Goal: Task Accomplishment & Management: Use online tool/utility

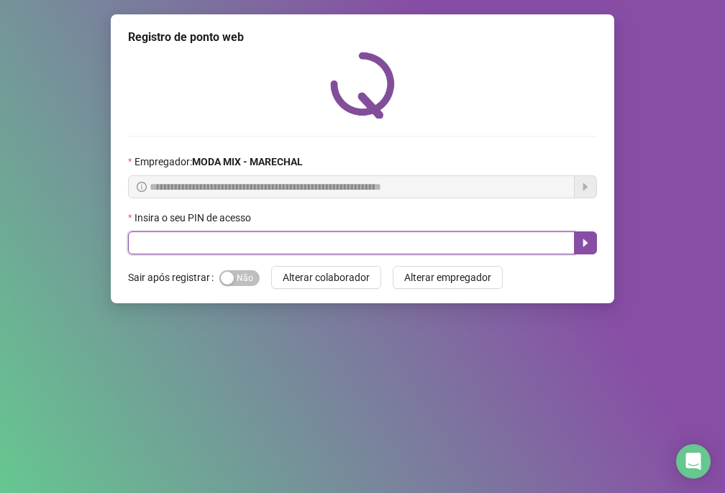
click at [162, 241] on input "text" at bounding box center [351, 243] width 447 height 23
type input "*****"
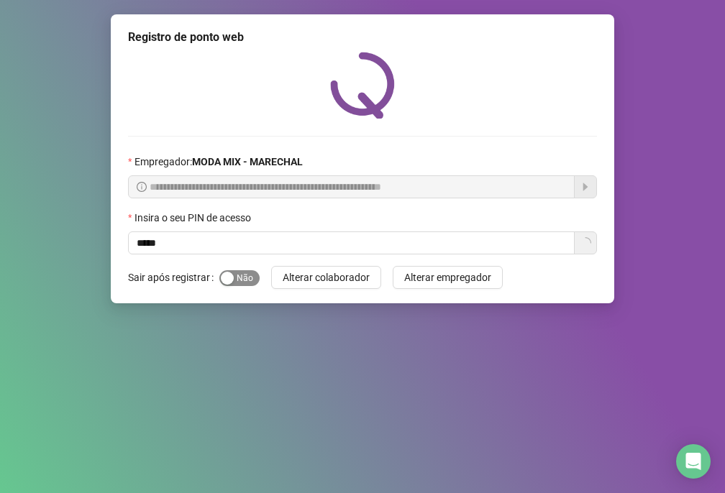
click at [250, 272] on div "**********" at bounding box center [362, 158] width 503 height 289
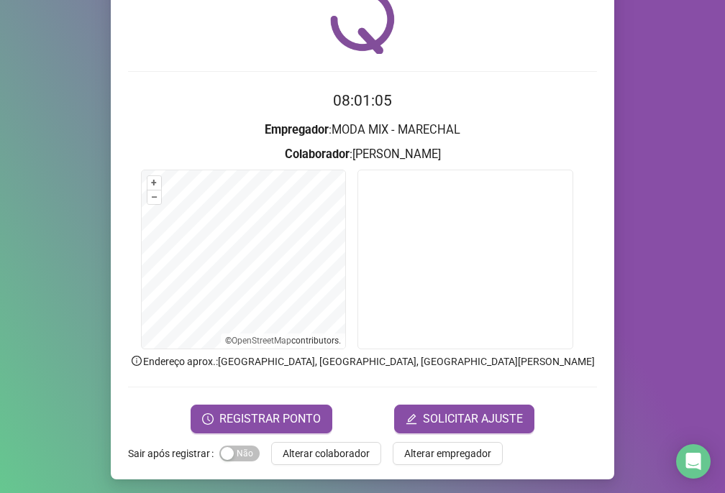
scroll to position [68, 0]
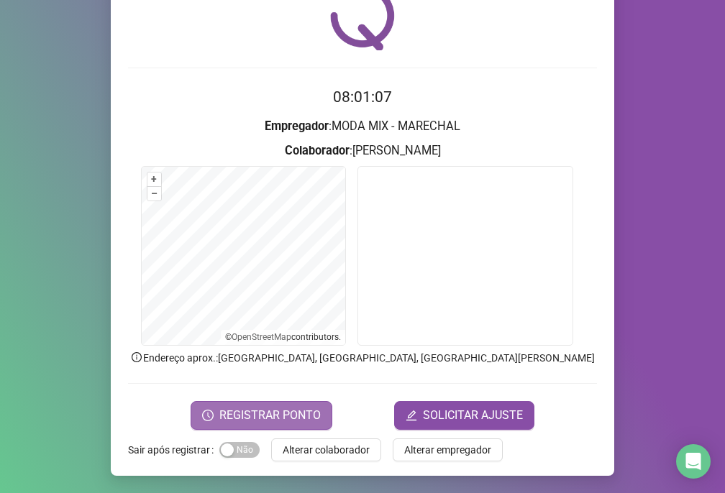
click at [303, 425] on button "REGISTRAR PONTO" at bounding box center [262, 415] width 142 height 29
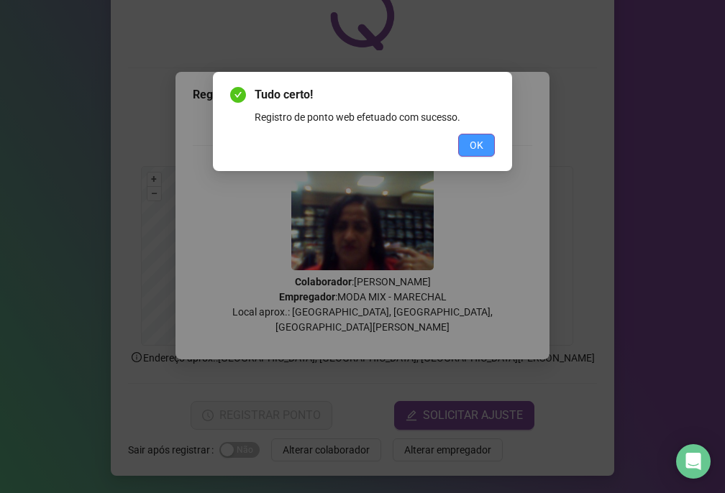
click at [472, 139] on span "OK" at bounding box center [477, 145] width 14 height 16
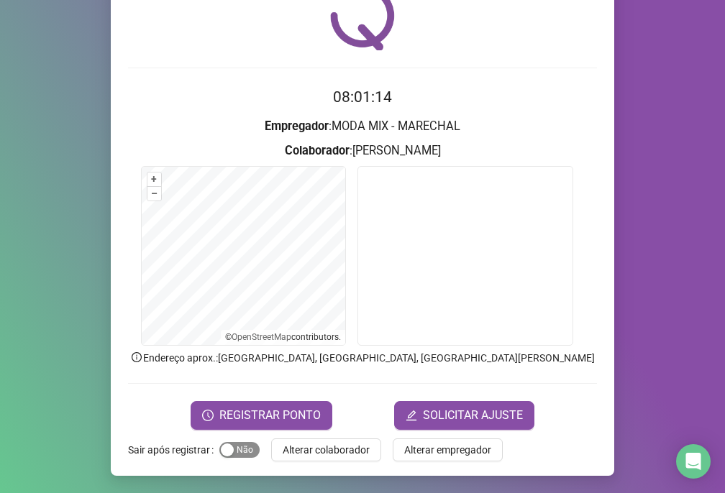
click at [234, 444] on span "Sim Não" at bounding box center [239, 450] width 40 height 16
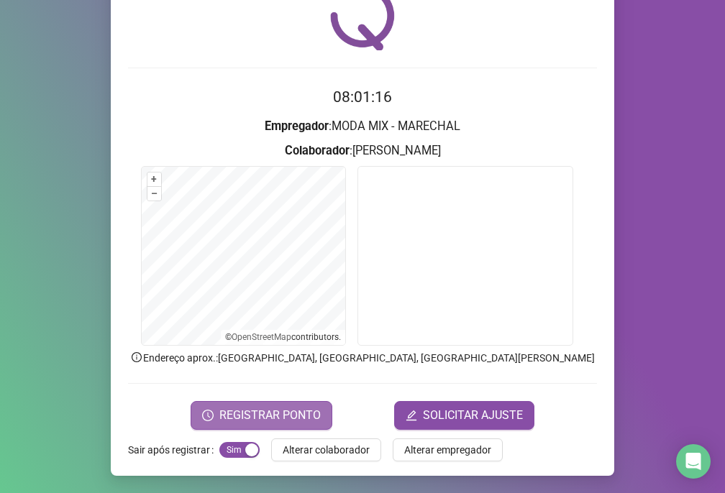
click at [289, 411] on span "REGISTRAR PONTO" at bounding box center [269, 415] width 101 height 17
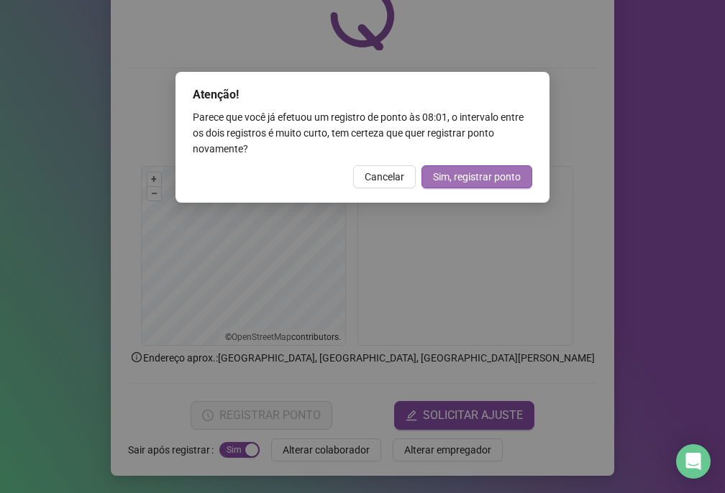
click at [444, 170] on span "Sim, registrar ponto" at bounding box center [477, 177] width 88 height 16
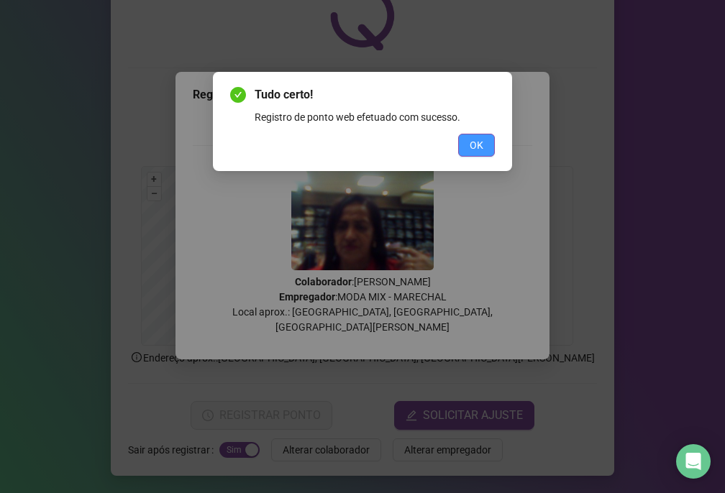
click at [470, 147] on span "OK" at bounding box center [477, 145] width 14 height 16
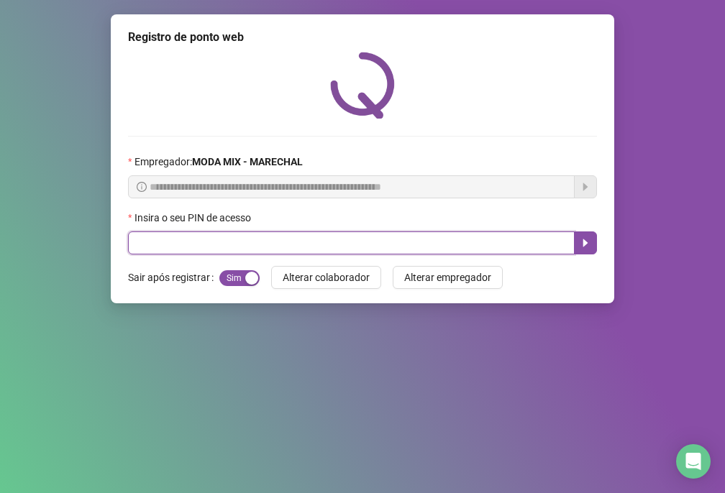
click at [177, 242] on input "text" at bounding box center [351, 243] width 447 height 23
type input "*****"
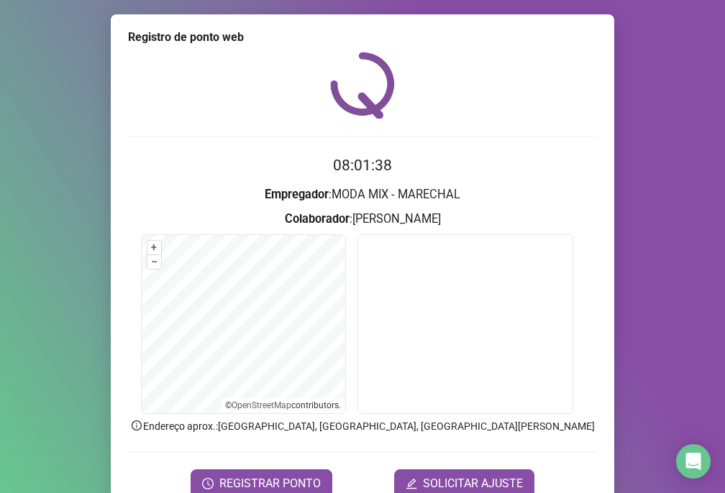
click at [323, 414] on div "+ – ⇧ › © OpenStreetMap contributors." at bounding box center [243, 326] width 205 height 184
click at [332, 413] on ul "© OpenStreetMap contributors." at bounding box center [283, 405] width 124 height 15
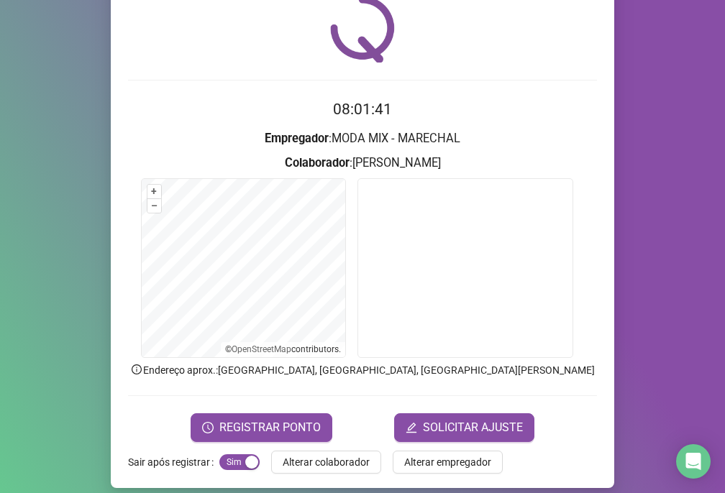
scroll to position [68, 0]
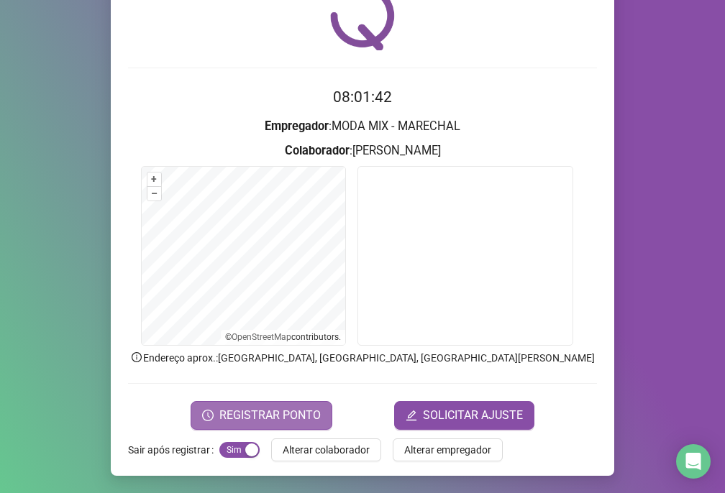
click at [283, 413] on span "REGISTRAR PONTO" at bounding box center [269, 415] width 101 height 17
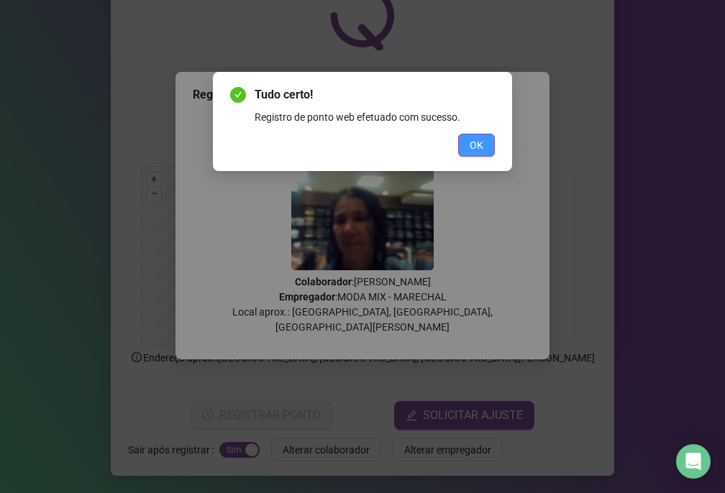
click at [482, 145] on span "OK" at bounding box center [477, 145] width 14 height 16
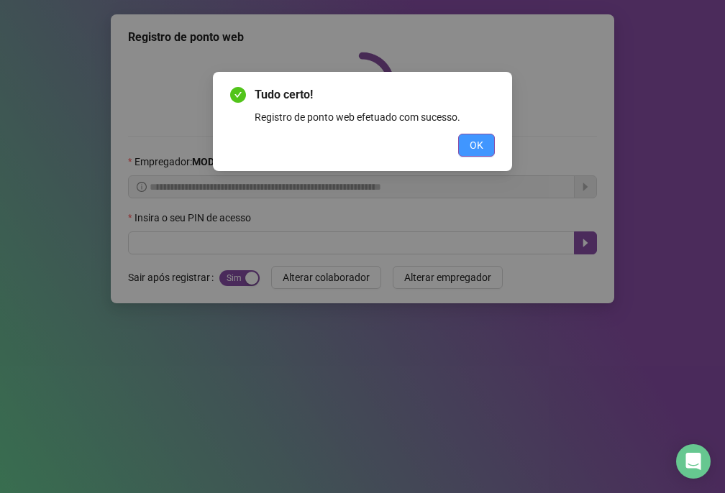
scroll to position [0, 0]
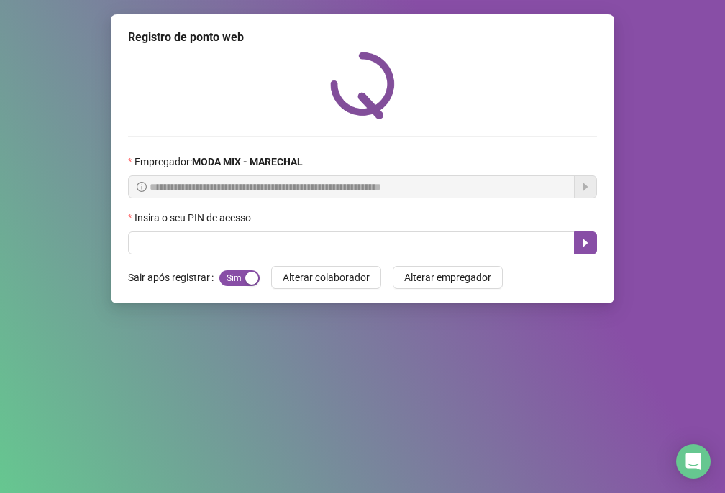
click at [384, 231] on div "Insira o seu PIN de acesso" at bounding box center [362, 221] width 469 height 22
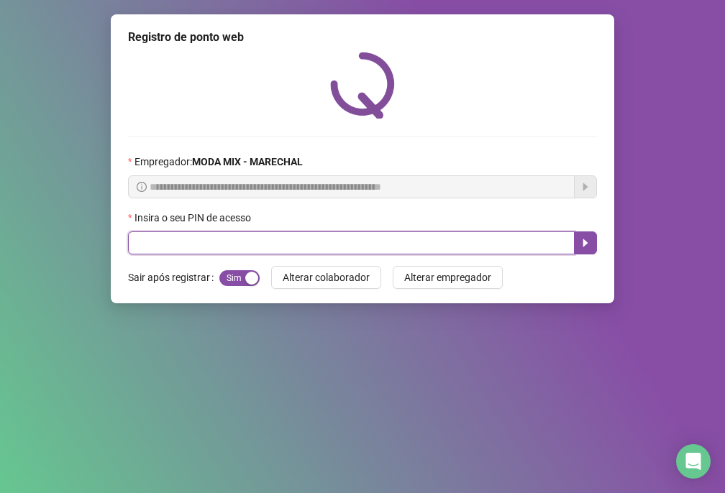
click at [379, 236] on input "text" at bounding box center [351, 243] width 447 height 23
type input "*****"
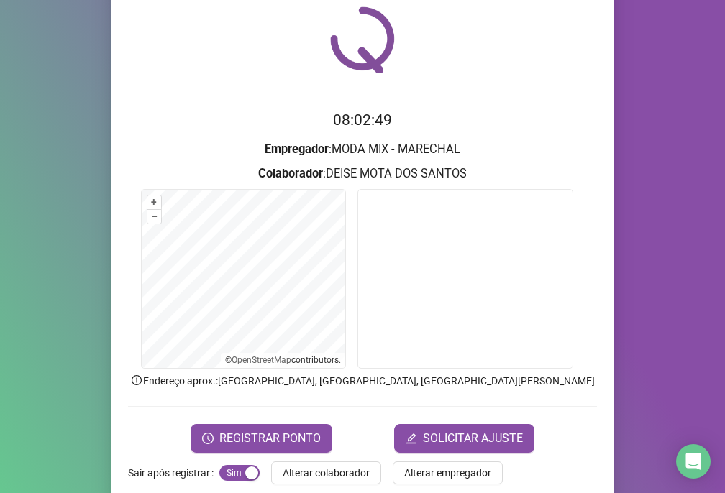
scroll to position [68, 0]
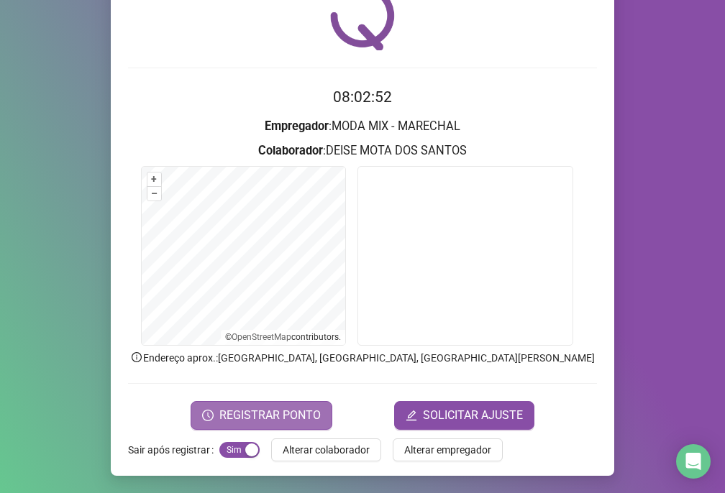
click at [247, 413] on span "REGISTRAR PONTO" at bounding box center [269, 415] width 101 height 17
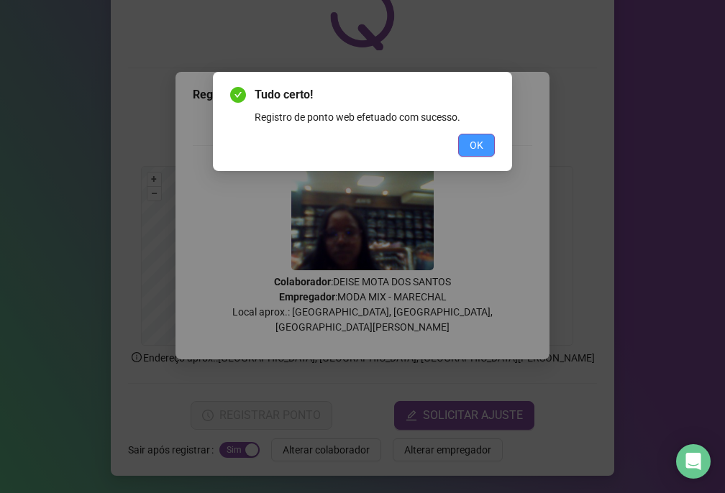
click at [483, 149] on button "OK" at bounding box center [476, 145] width 37 height 23
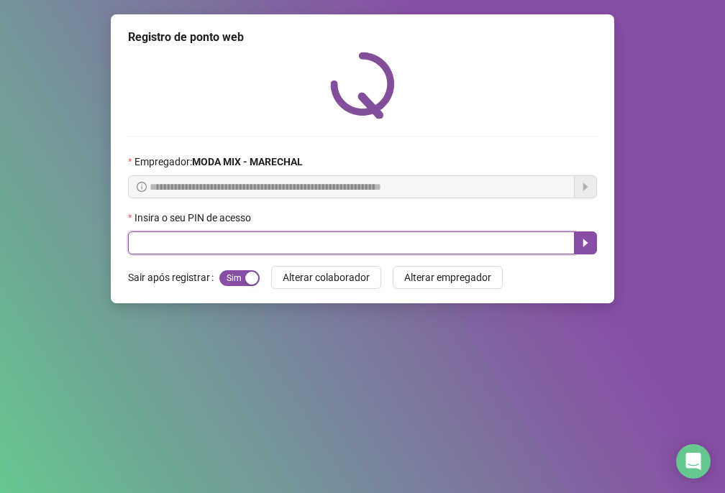
click at [311, 254] on input "text" at bounding box center [351, 243] width 447 height 23
type input "*****"
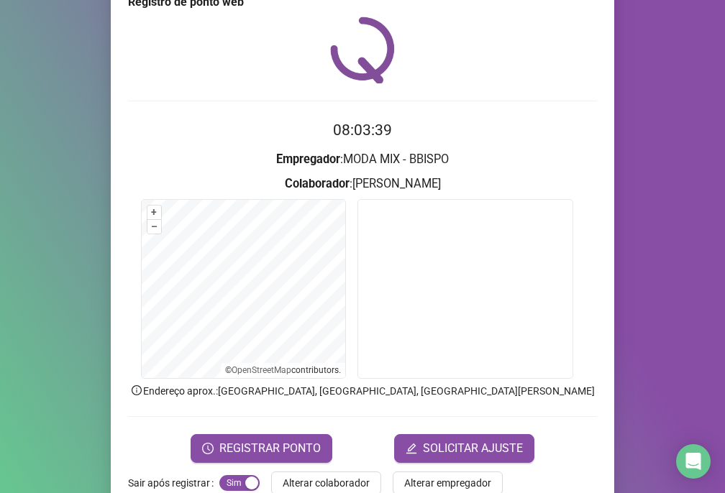
scroll to position [68, 0]
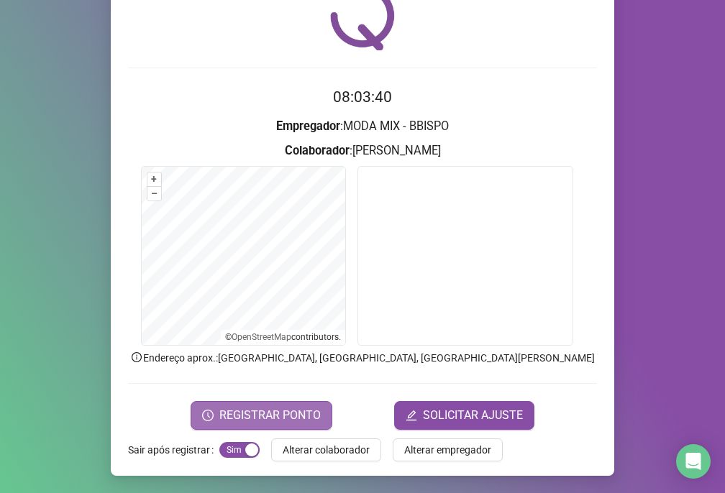
click at [307, 409] on span "REGISTRAR PONTO" at bounding box center [269, 415] width 101 height 17
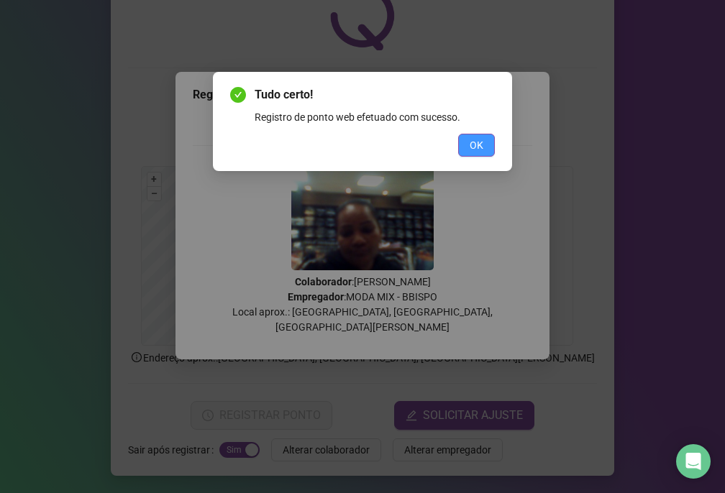
click at [467, 134] on button "OK" at bounding box center [476, 145] width 37 height 23
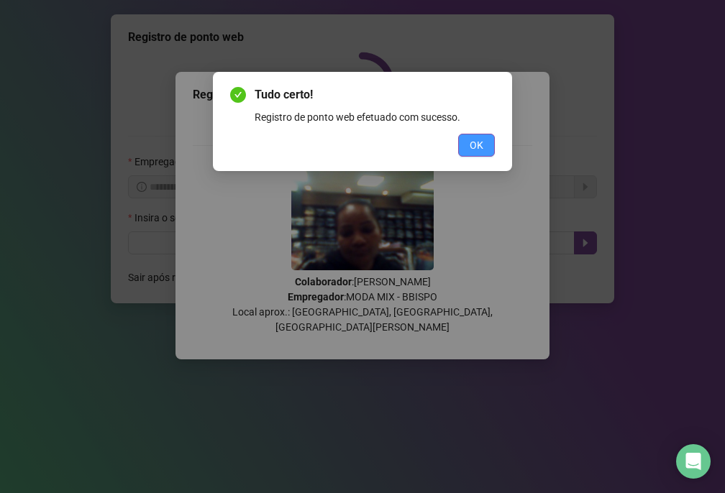
scroll to position [0, 0]
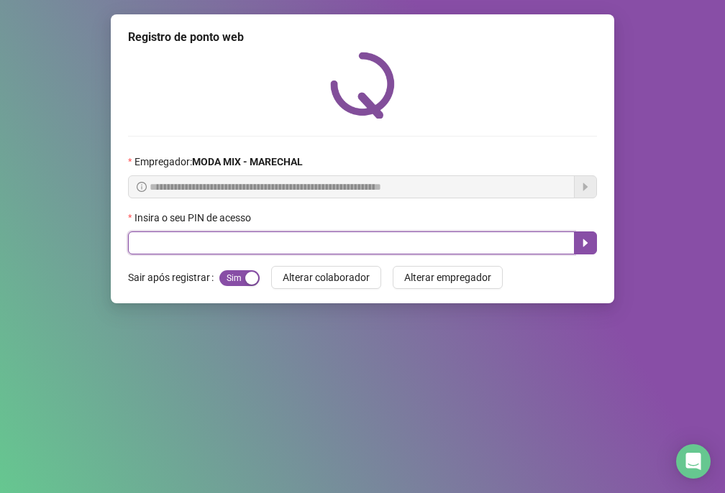
click at [291, 249] on input "text" at bounding box center [351, 243] width 447 height 23
type input "*****"
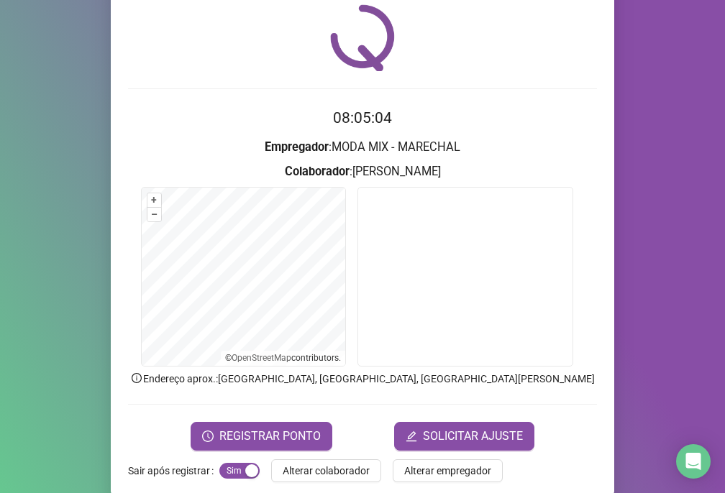
scroll to position [68, 0]
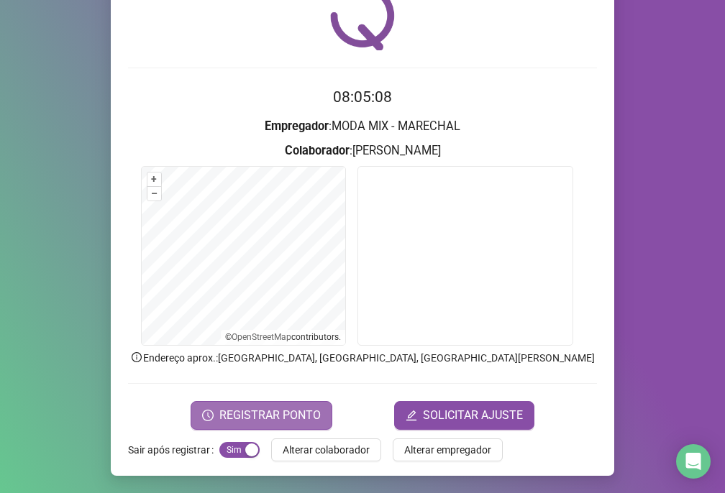
click at [260, 418] on span "REGISTRAR PONTO" at bounding box center [269, 415] width 101 height 17
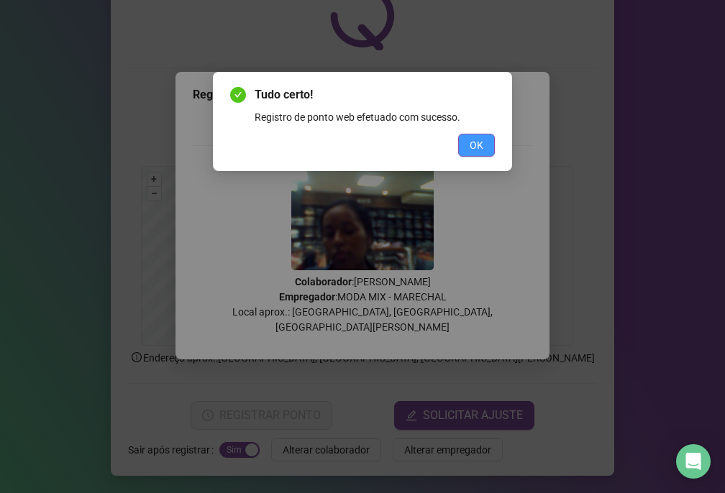
click at [472, 147] on span "OK" at bounding box center [477, 145] width 14 height 16
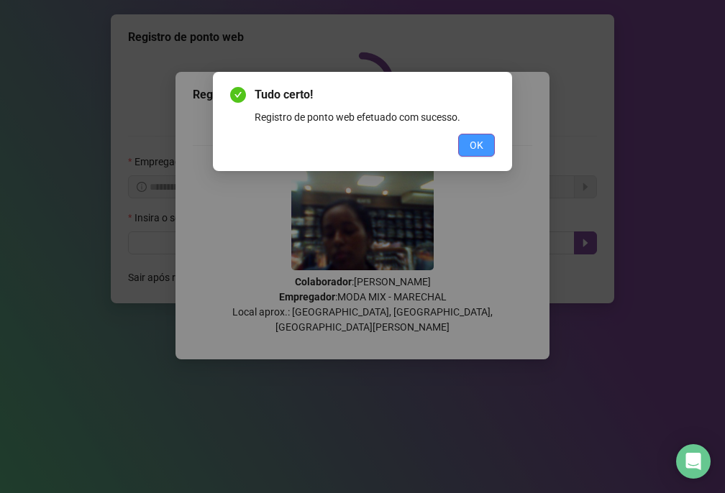
scroll to position [0, 0]
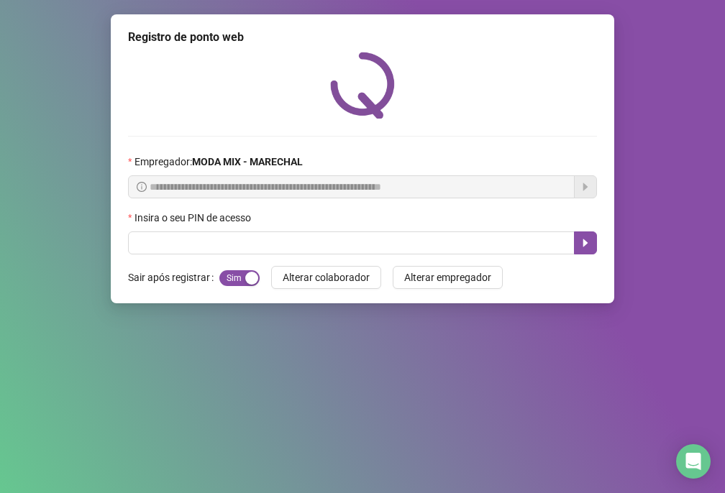
click at [386, 230] on div "Insira o seu PIN de acesso" at bounding box center [362, 221] width 469 height 22
click at [420, 229] on div "Insira o seu PIN de acesso" at bounding box center [362, 221] width 469 height 22
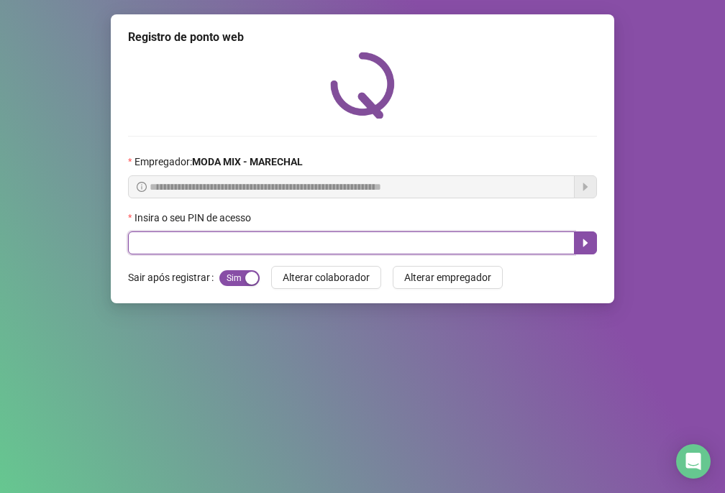
click at [438, 244] on input "text" at bounding box center [351, 243] width 447 height 23
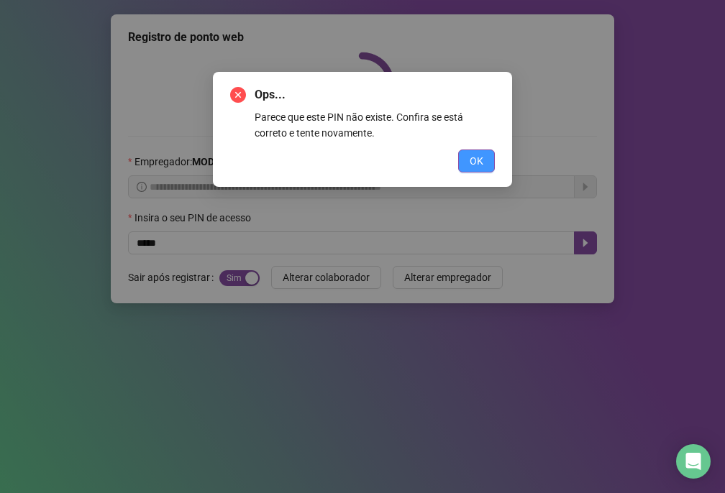
click at [475, 158] on span "OK" at bounding box center [477, 161] width 14 height 16
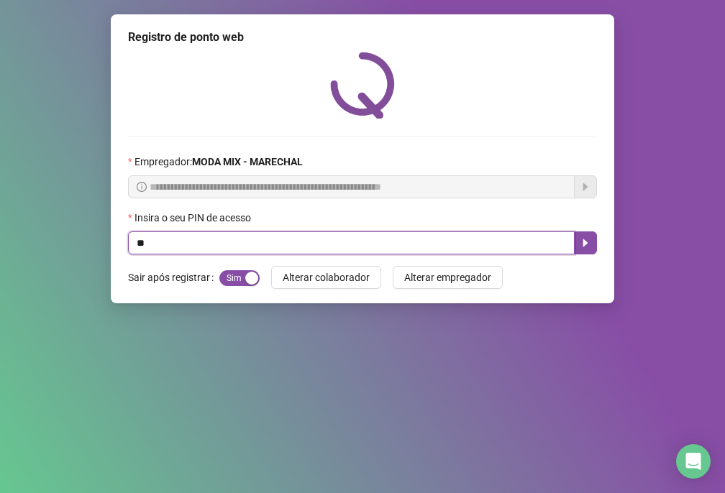
type input "*"
click at [260, 242] on input "text" at bounding box center [351, 243] width 447 height 23
type input "*****"
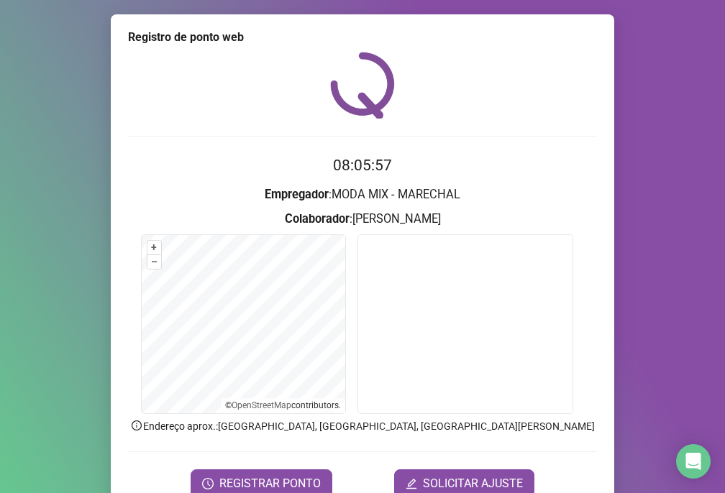
scroll to position [68, 0]
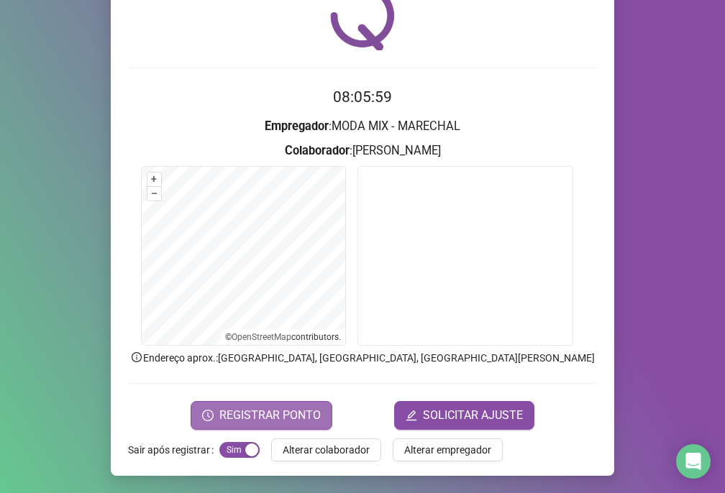
click at [267, 406] on button "REGISTRAR PONTO" at bounding box center [262, 415] width 142 height 29
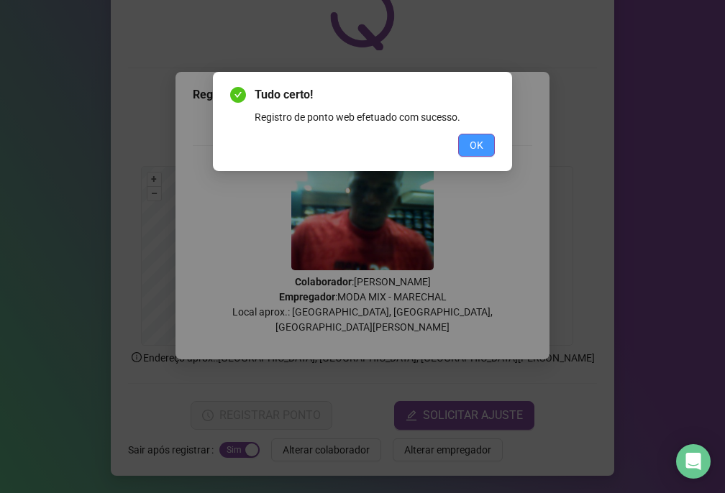
click at [489, 138] on button "OK" at bounding box center [476, 145] width 37 height 23
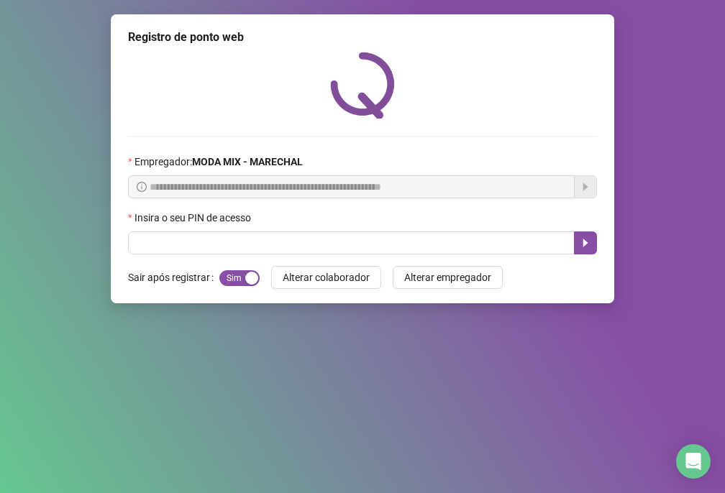
scroll to position [0, 0]
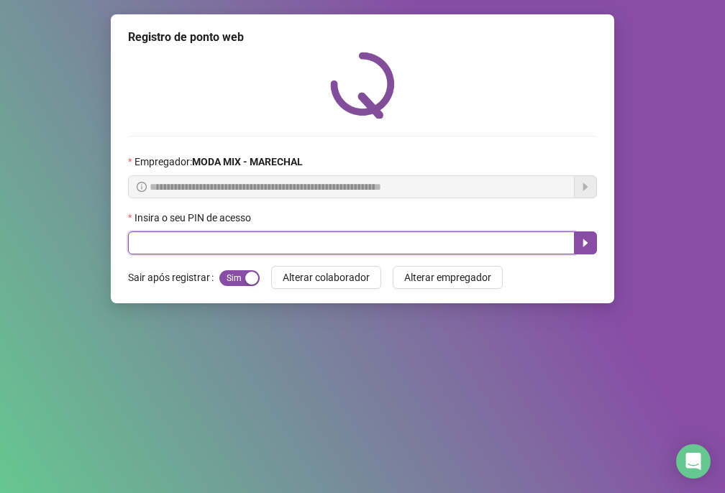
click at [173, 255] on input "text" at bounding box center [351, 243] width 447 height 23
type input "*****"
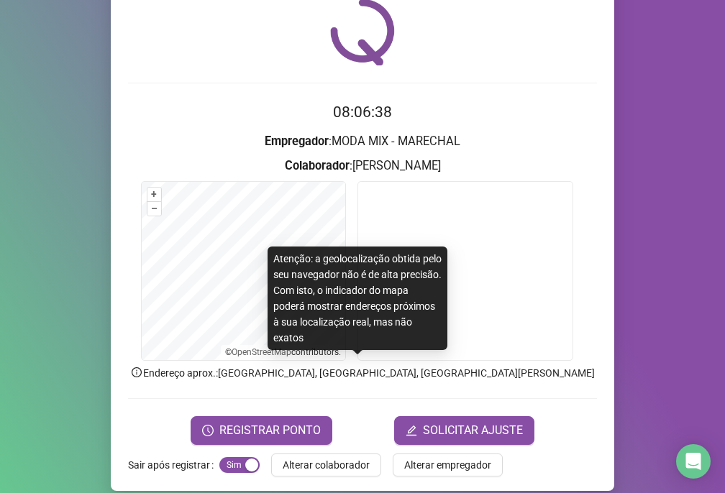
scroll to position [68, 0]
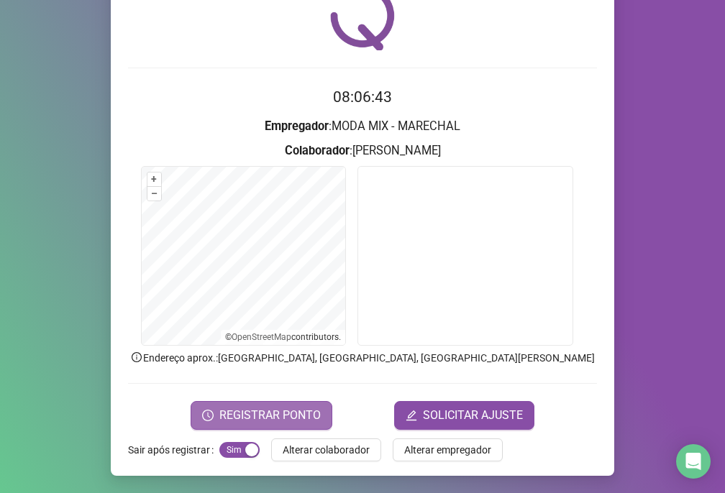
click at [239, 412] on span "REGISTRAR PONTO" at bounding box center [269, 415] width 101 height 17
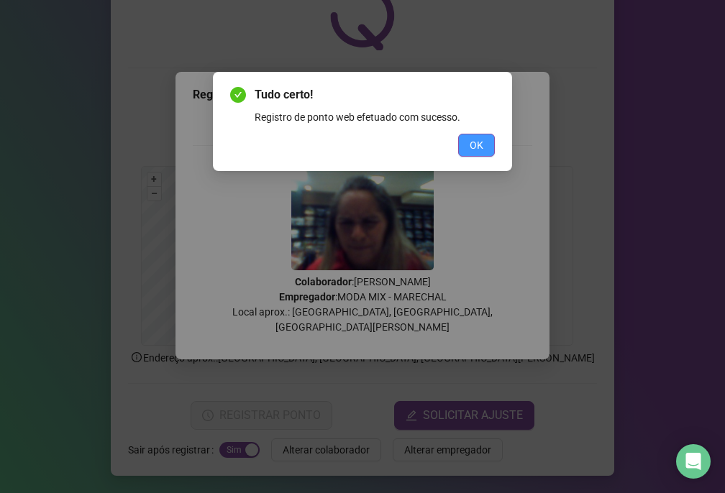
click at [464, 155] on button "OK" at bounding box center [476, 145] width 37 height 23
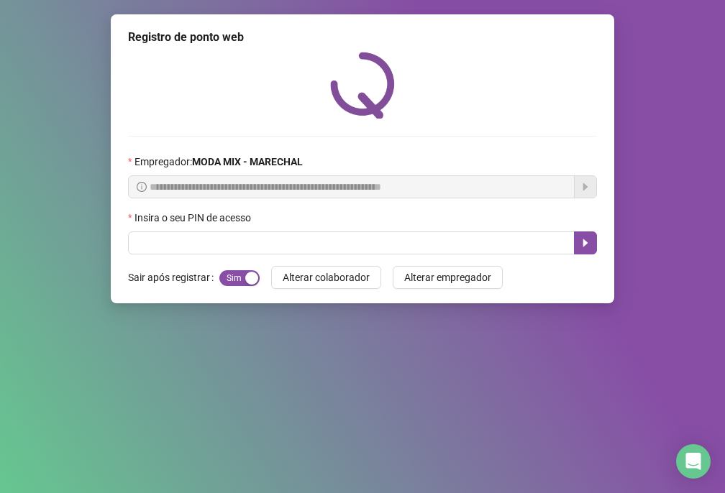
scroll to position [0, 0]
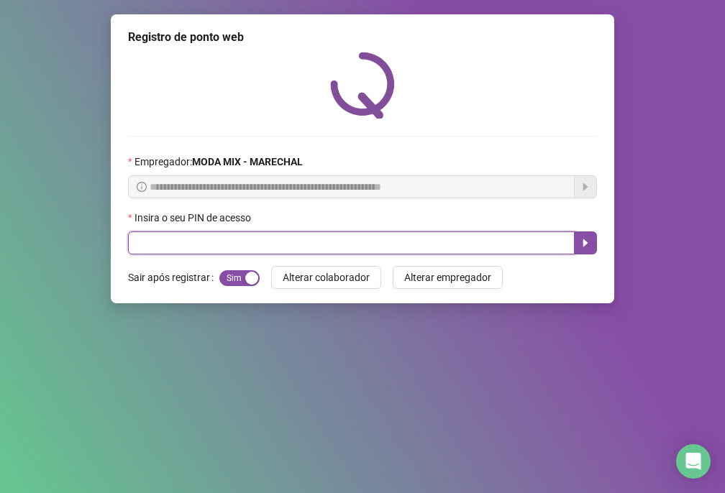
click at [254, 252] on input "text" at bounding box center [351, 243] width 447 height 23
type input "*****"
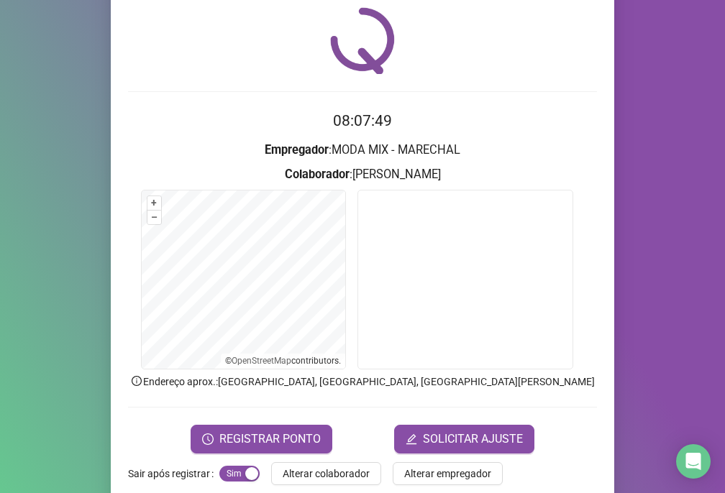
scroll to position [68, 0]
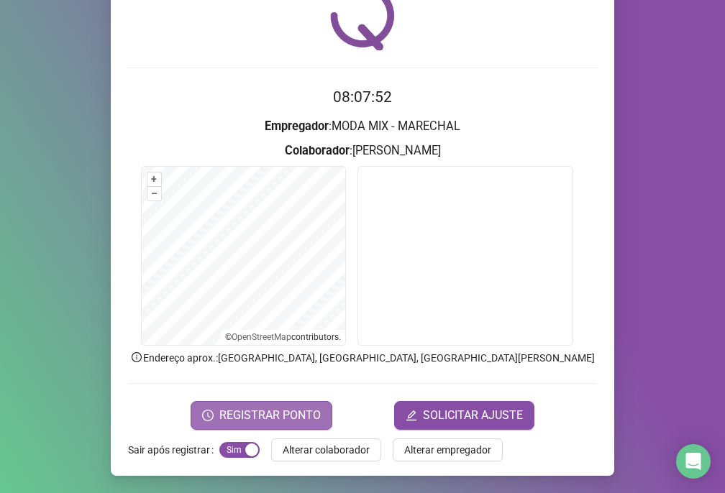
click at [260, 415] on span "REGISTRAR PONTO" at bounding box center [269, 415] width 101 height 17
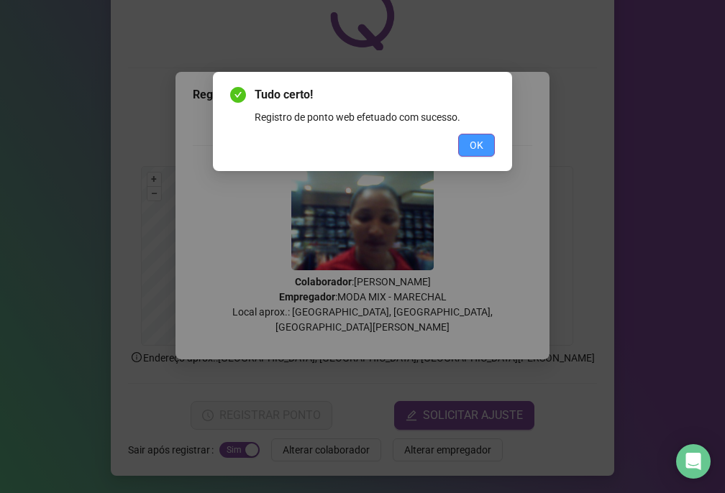
click at [475, 145] on span "OK" at bounding box center [477, 145] width 14 height 16
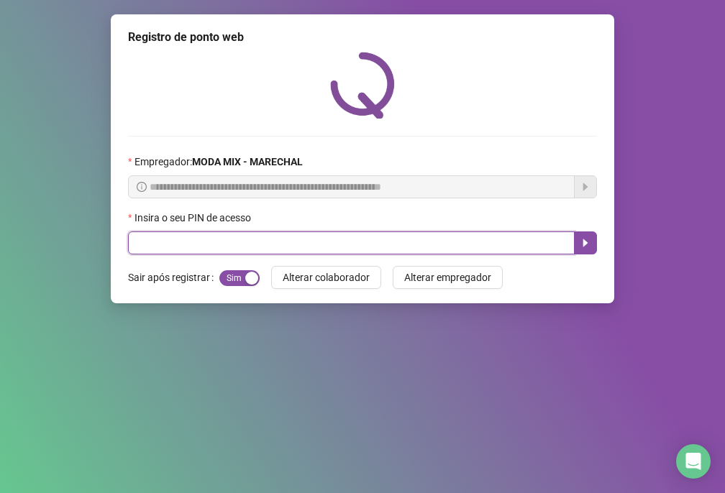
click at [283, 248] on input "text" at bounding box center [351, 243] width 447 height 23
type input "*****"
drag, startPoint x: 589, startPoint y: 247, endPoint x: 676, endPoint y: 193, distance: 102.4
click at [593, 244] on button "button" at bounding box center [585, 243] width 23 height 23
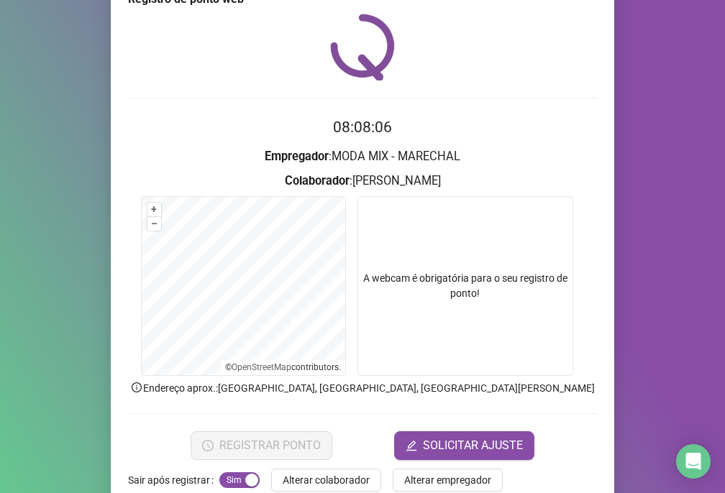
scroll to position [68, 0]
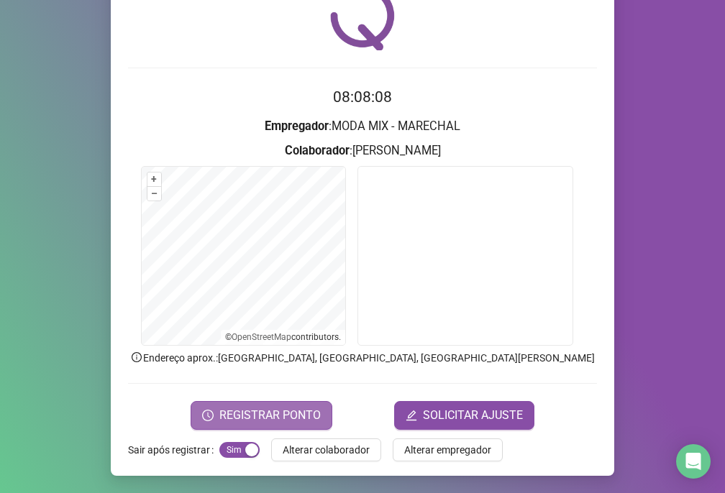
click at [281, 416] on span "REGISTRAR PONTO" at bounding box center [269, 415] width 101 height 17
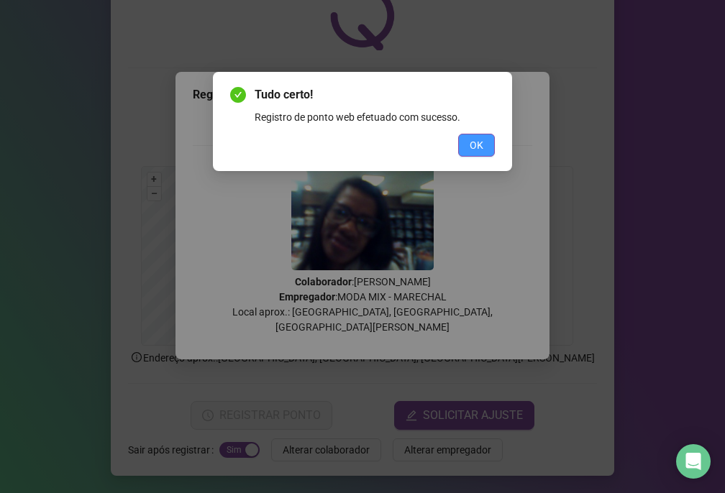
click at [478, 147] on span "OK" at bounding box center [477, 145] width 14 height 16
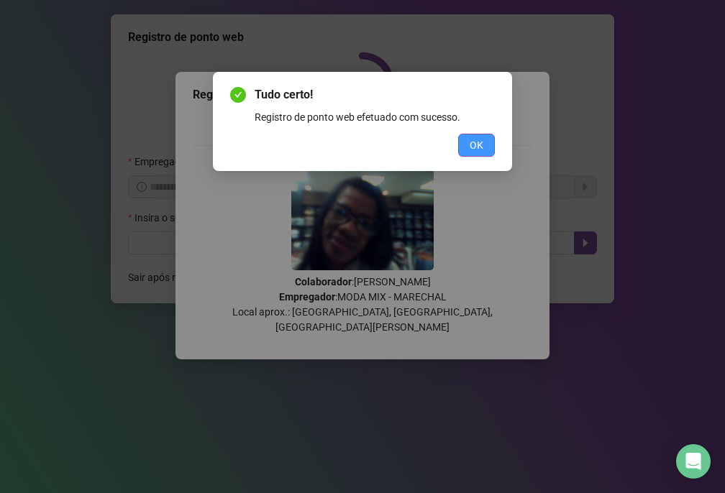
scroll to position [0, 0]
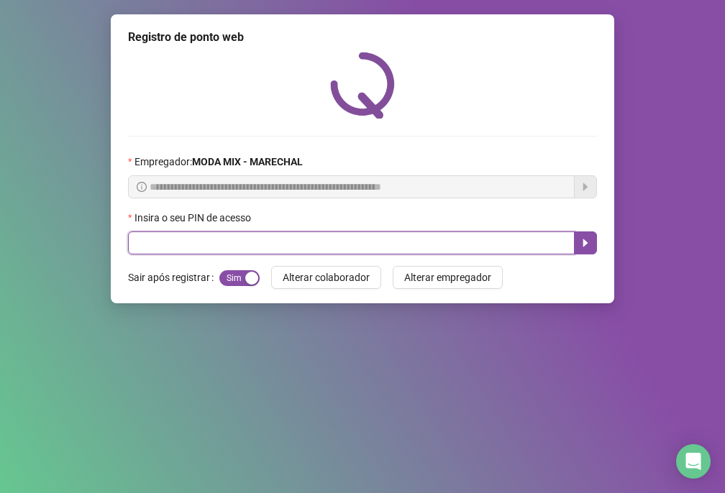
click at [367, 239] on input "text" at bounding box center [351, 243] width 447 height 23
type input "*****"
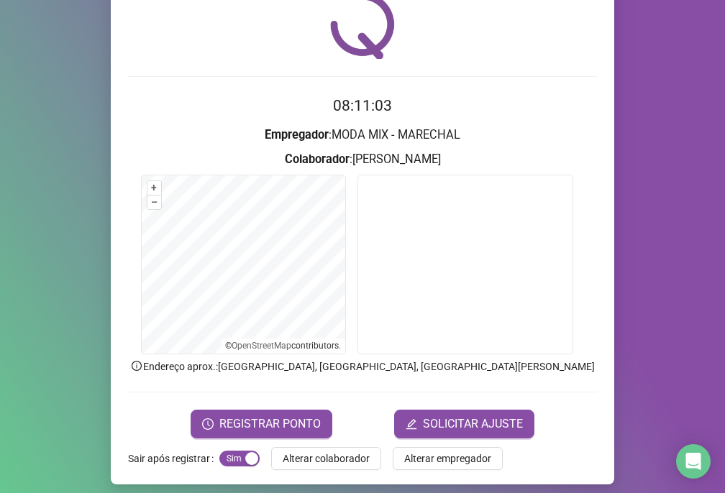
scroll to position [68, 0]
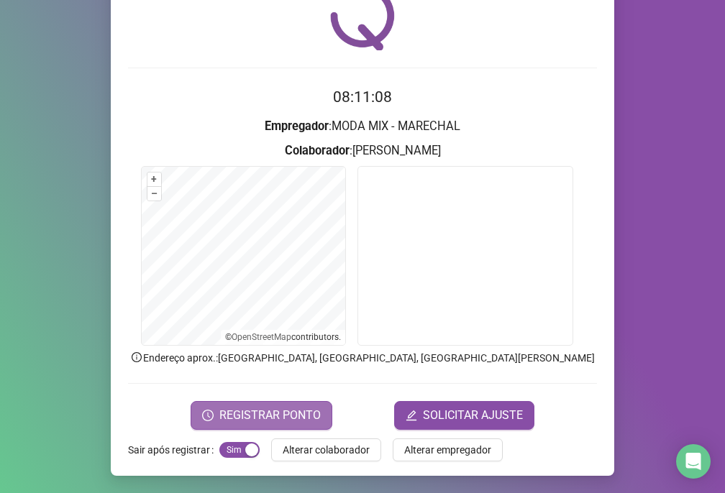
click at [282, 422] on span "REGISTRAR PONTO" at bounding box center [269, 415] width 101 height 17
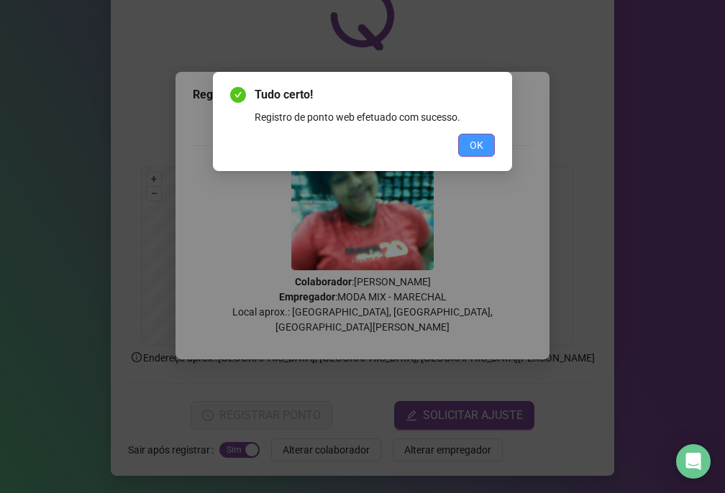
click at [486, 139] on button "OK" at bounding box center [476, 145] width 37 height 23
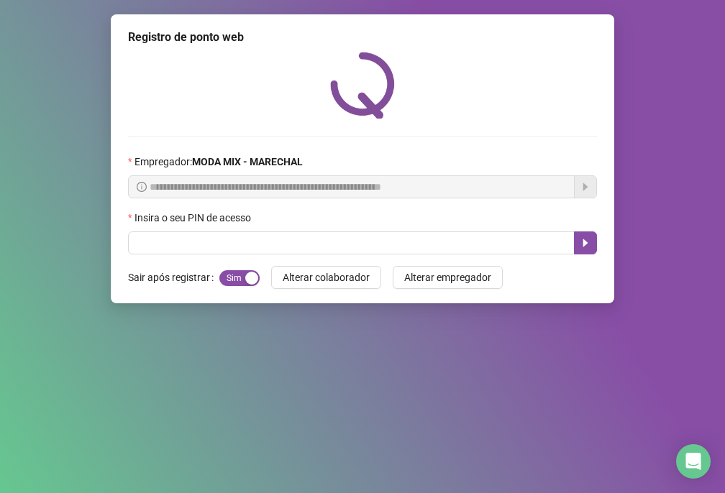
scroll to position [0, 0]
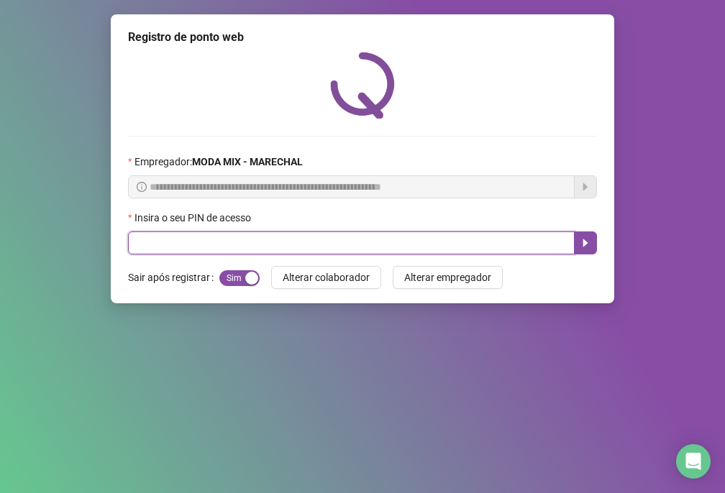
click at [165, 234] on input "text" at bounding box center [351, 243] width 447 height 23
type input "*****"
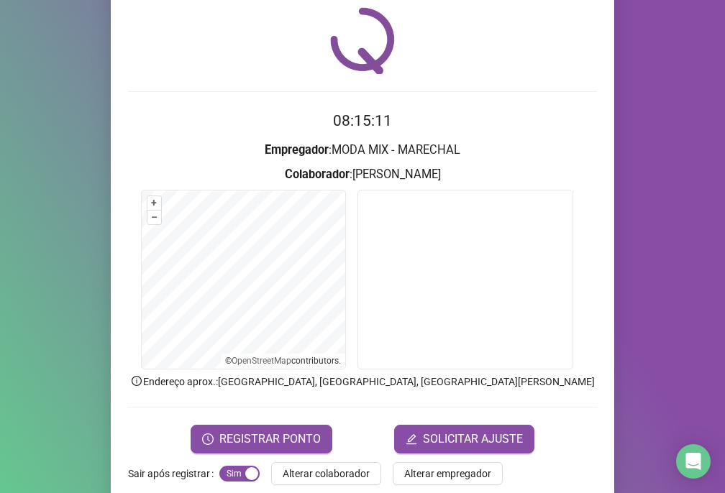
scroll to position [68, 0]
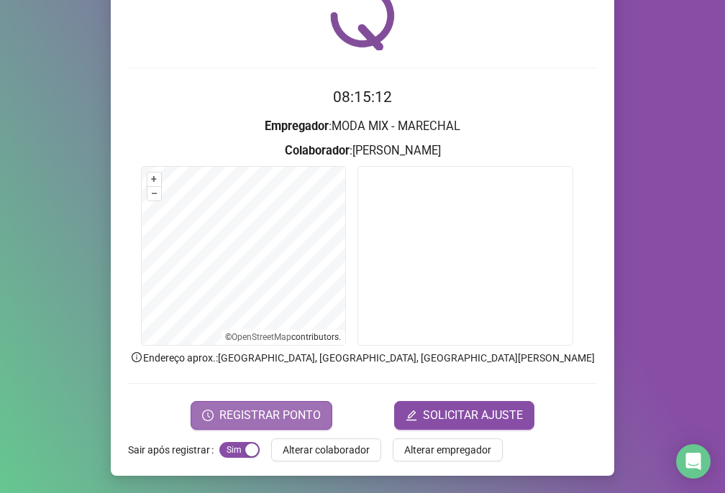
click at [308, 412] on span "REGISTRAR PONTO" at bounding box center [269, 415] width 101 height 17
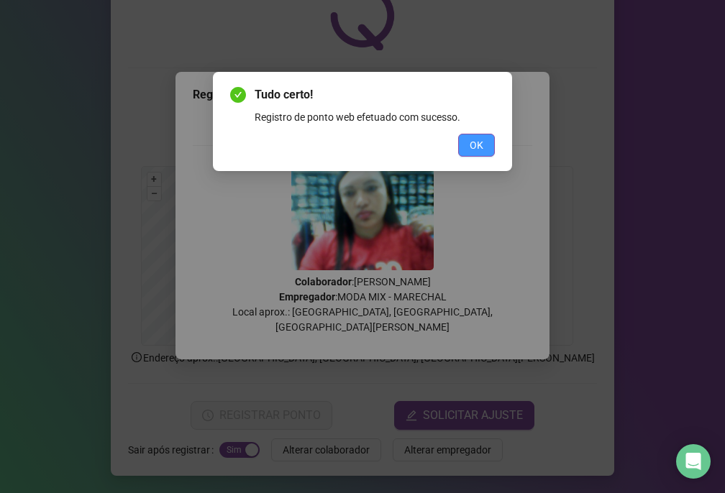
click at [470, 138] on span "OK" at bounding box center [477, 145] width 14 height 16
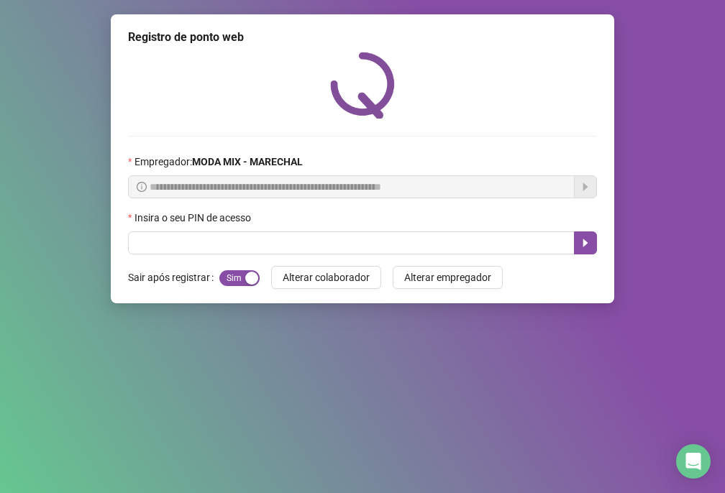
scroll to position [0, 0]
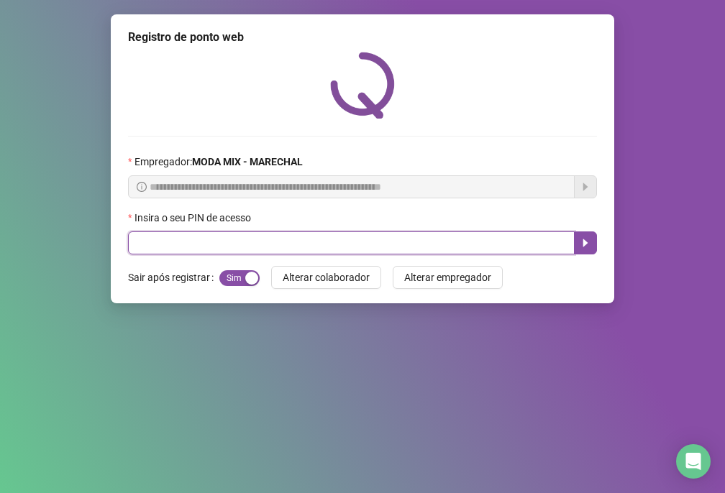
click at [521, 247] on input "text" at bounding box center [351, 243] width 447 height 23
type input "*****"
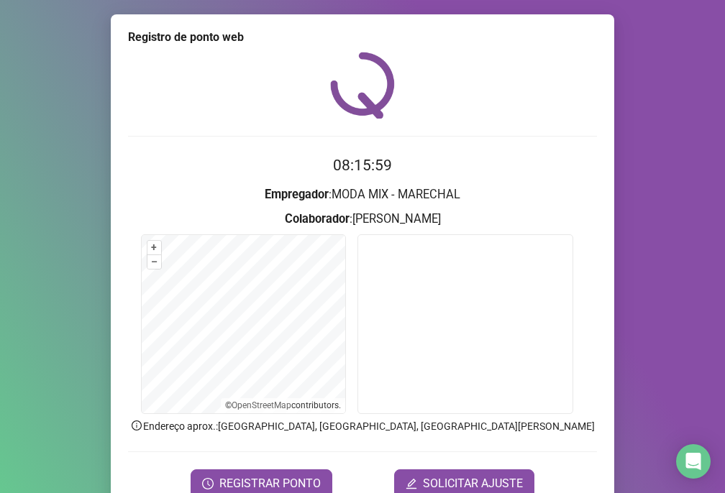
scroll to position [68, 0]
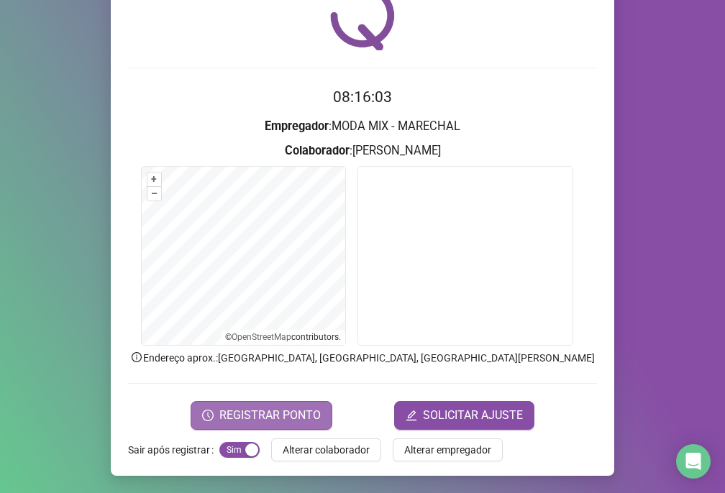
click at [254, 407] on span "REGISTRAR PONTO" at bounding box center [269, 415] width 101 height 17
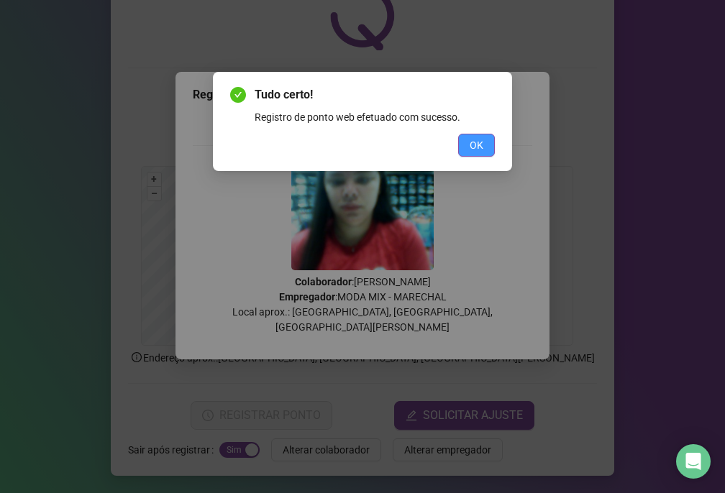
click at [485, 138] on button "OK" at bounding box center [476, 145] width 37 height 23
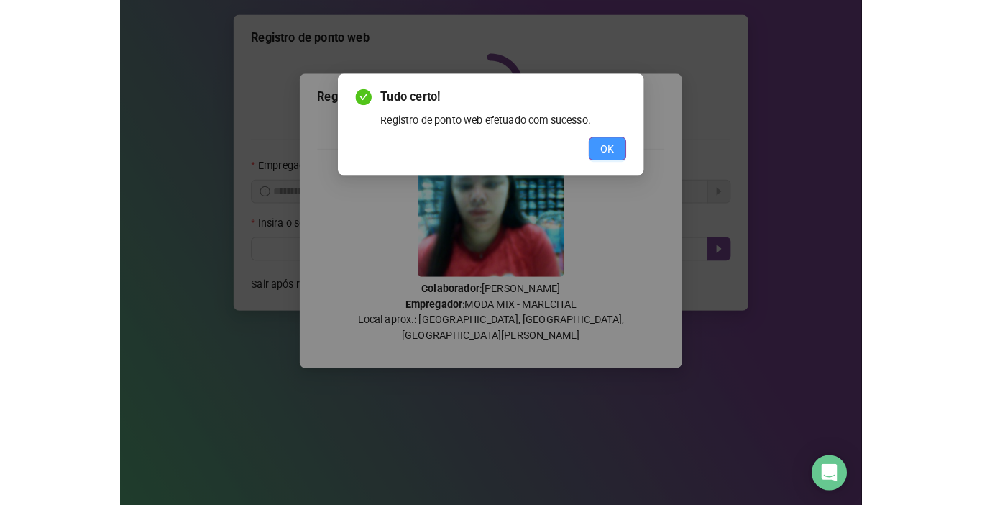
scroll to position [0, 0]
